Goal: Task Accomplishment & Management: Use online tool/utility

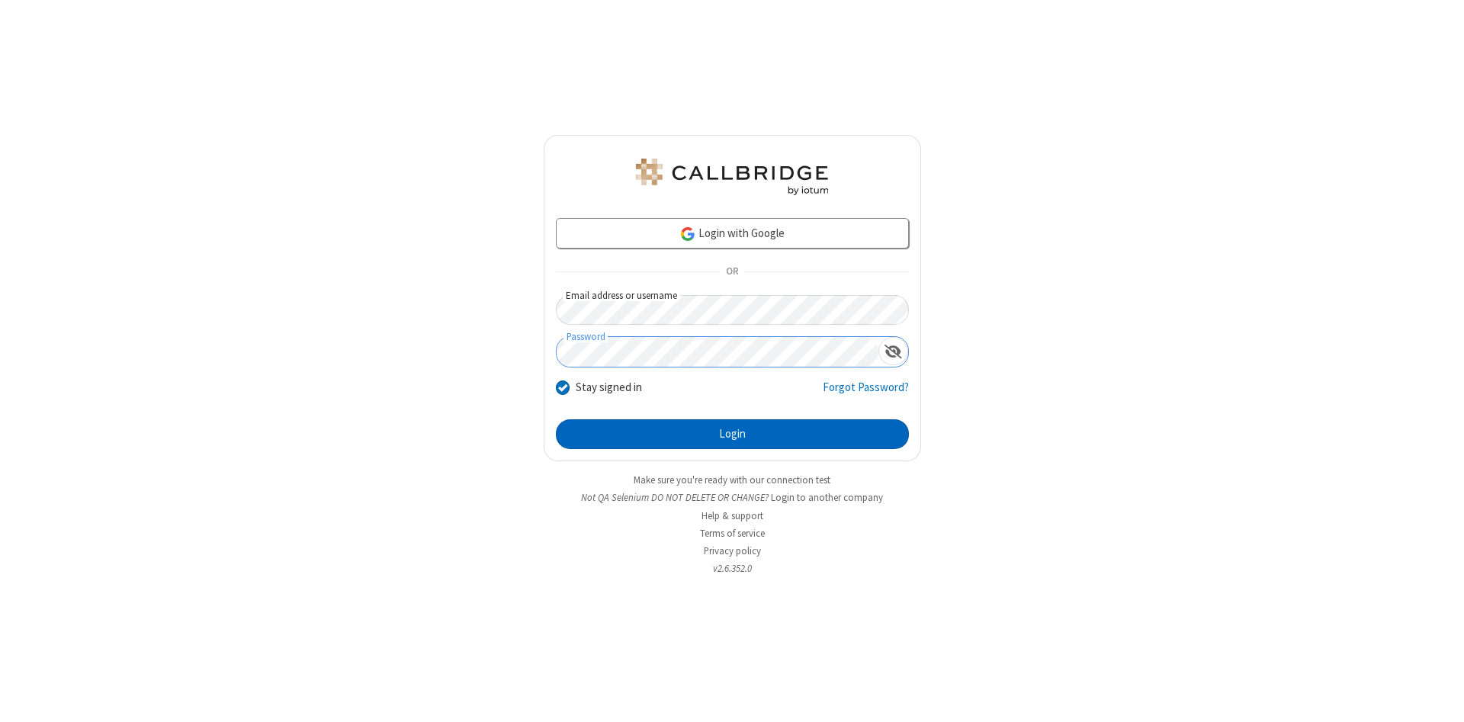
click at [732, 435] on button "Login" at bounding box center [732, 434] width 353 height 31
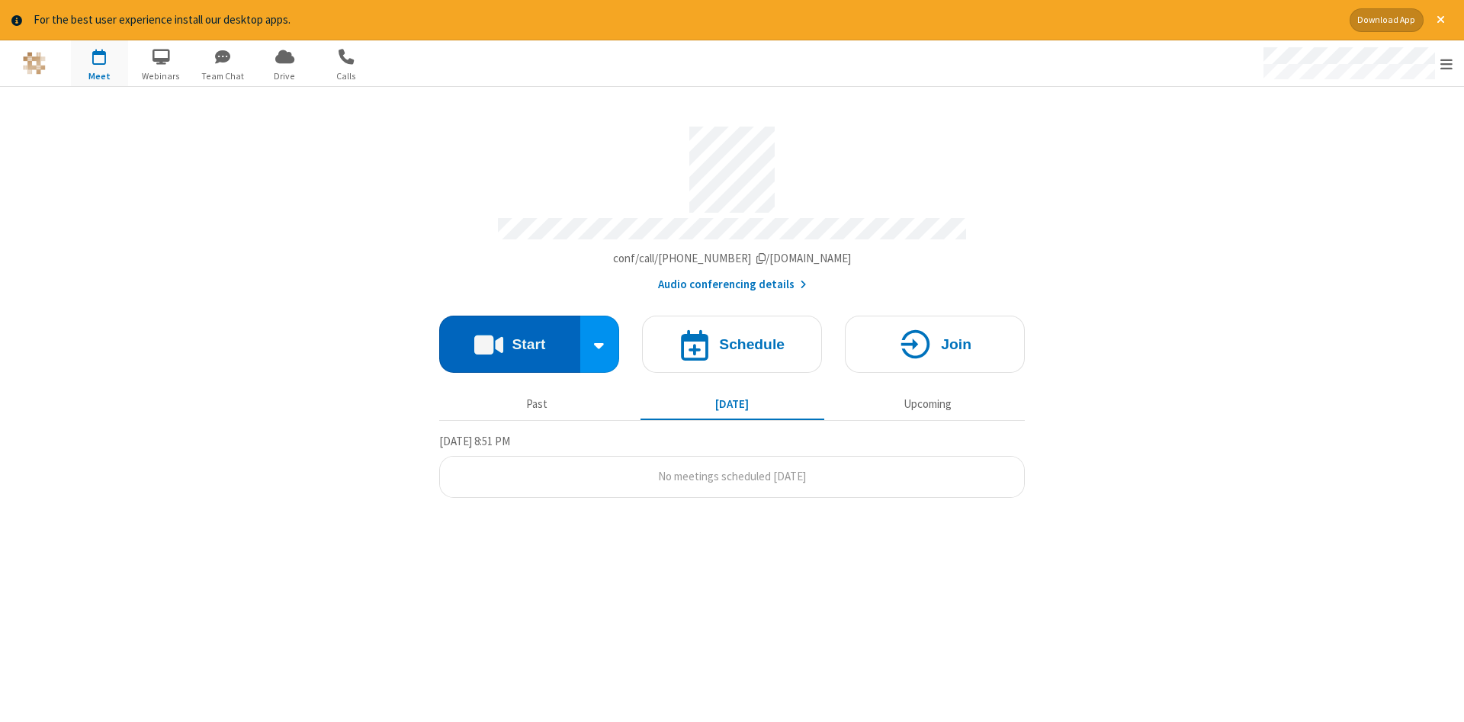
click at [509, 339] on button "Start" at bounding box center [509, 344] width 141 height 57
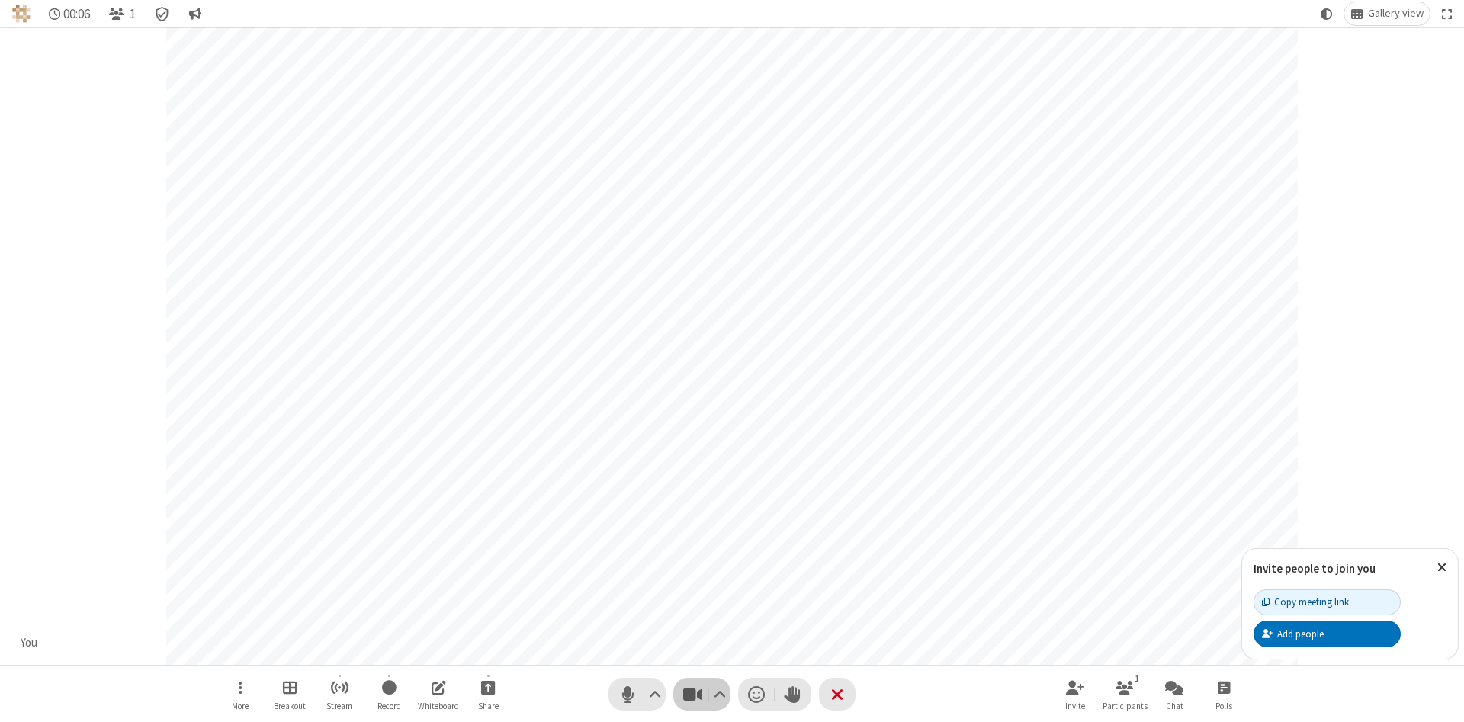
click at [692, 694] on span "Stop video (Alt+V)" at bounding box center [692, 694] width 23 height 22
click at [692, 694] on span "Start video (Alt+V)" at bounding box center [692, 694] width 23 height 22
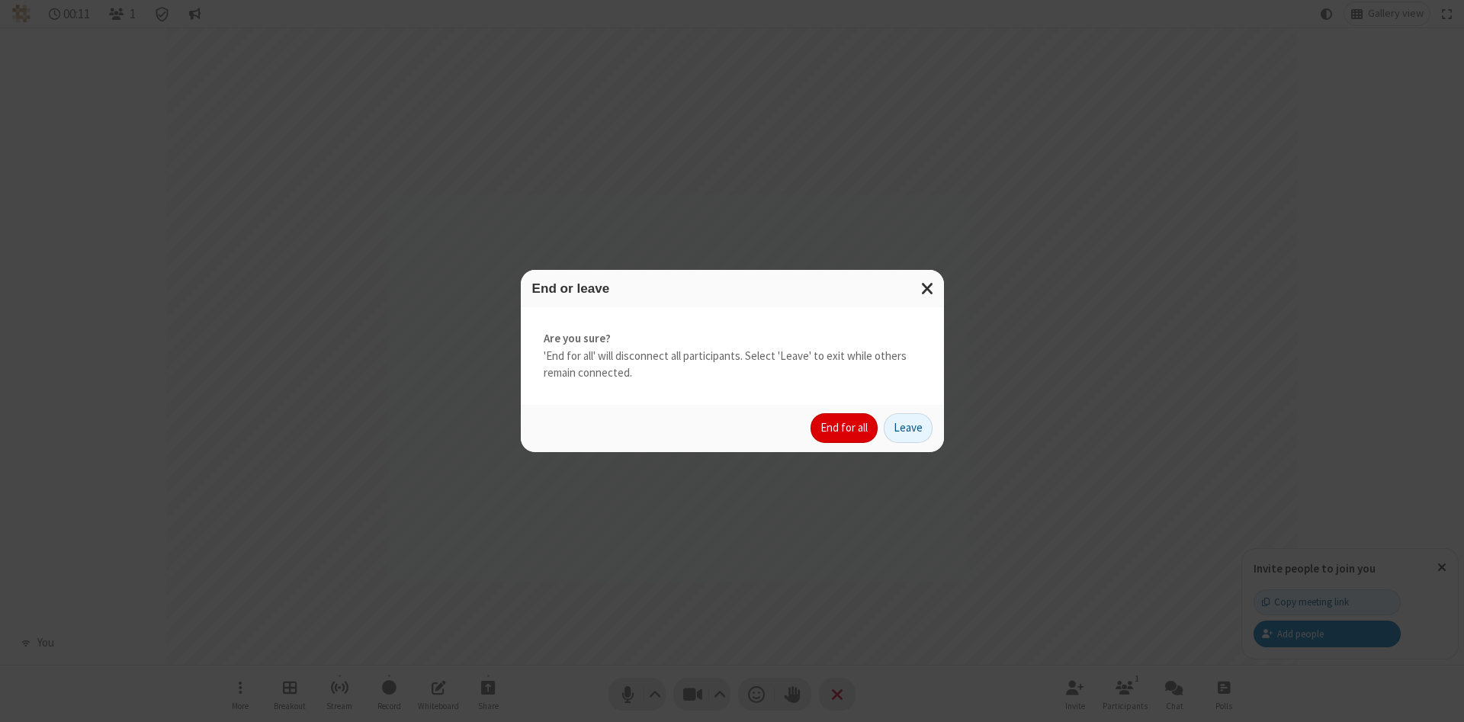
click at [845, 428] on button "End for all" at bounding box center [844, 428] width 67 height 31
